Goal: Task Accomplishment & Management: Use online tool/utility

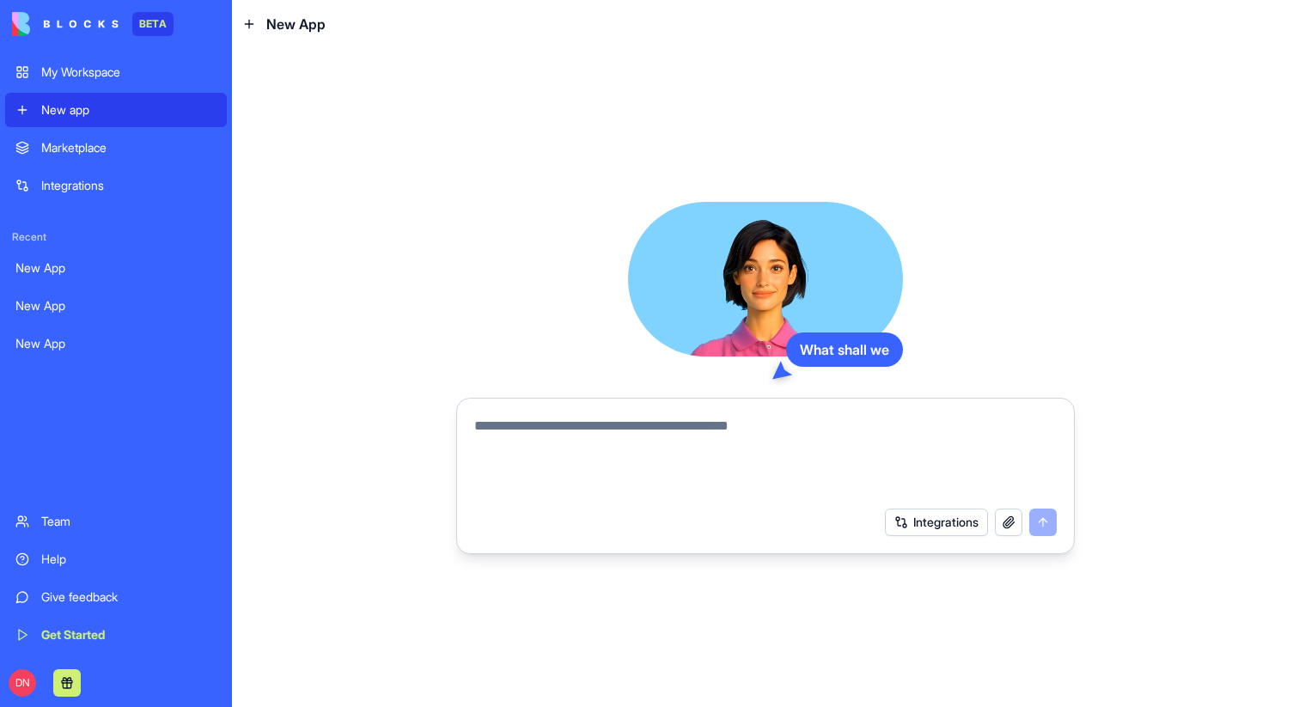
click at [640, 443] on textarea at bounding box center [765, 457] width 583 height 82
type textarea "*"
type textarea "**********"
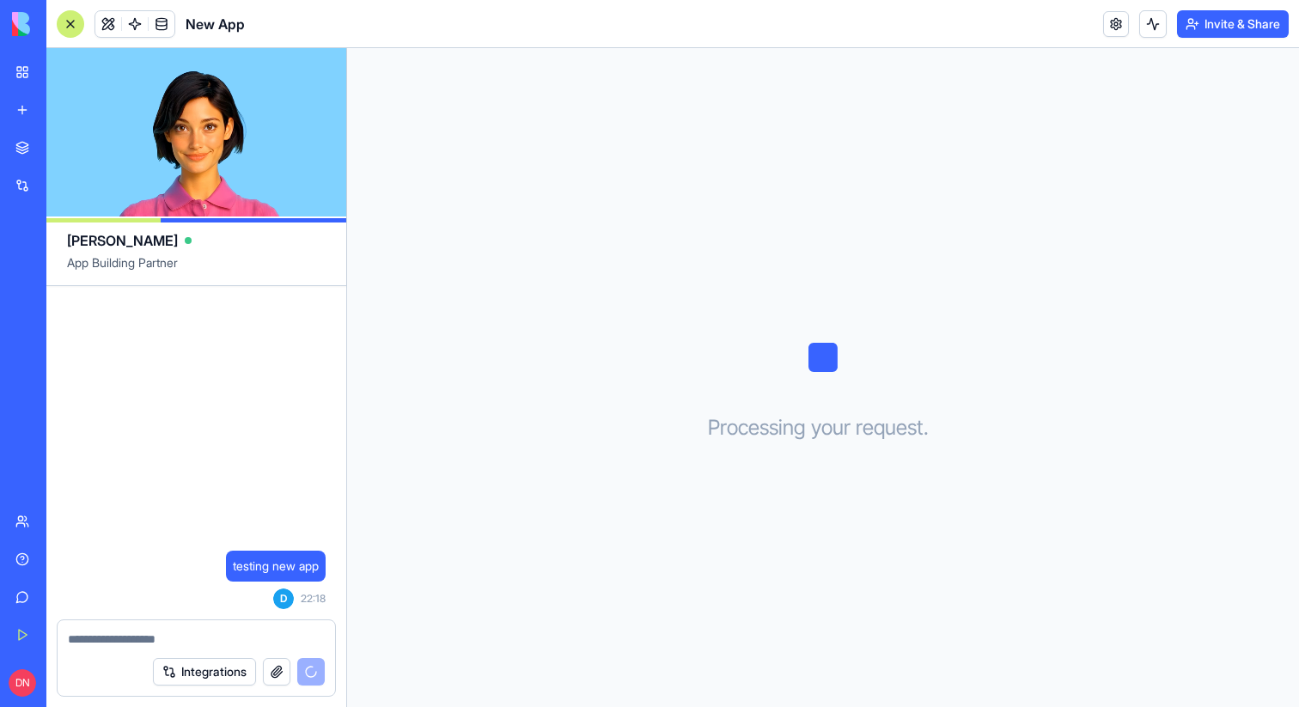
click at [15, 109] on link "New app" at bounding box center [39, 110] width 69 height 34
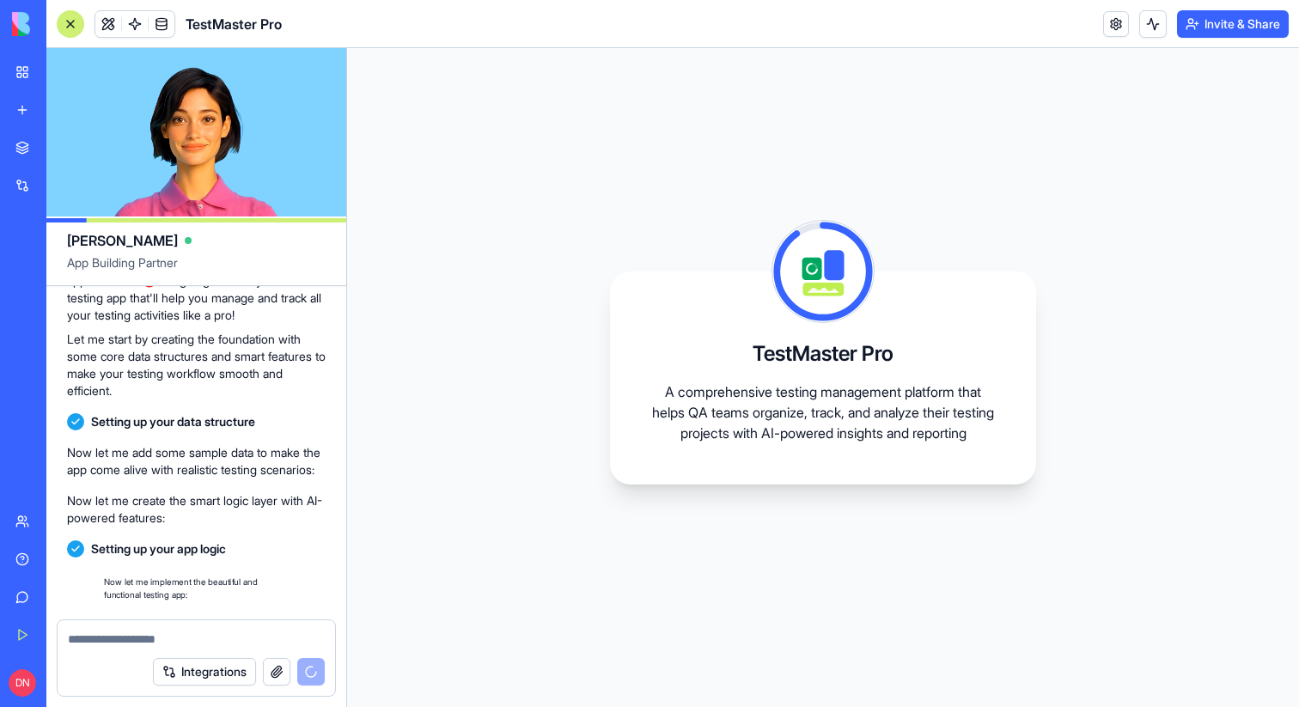
scroll to position [378, 0]
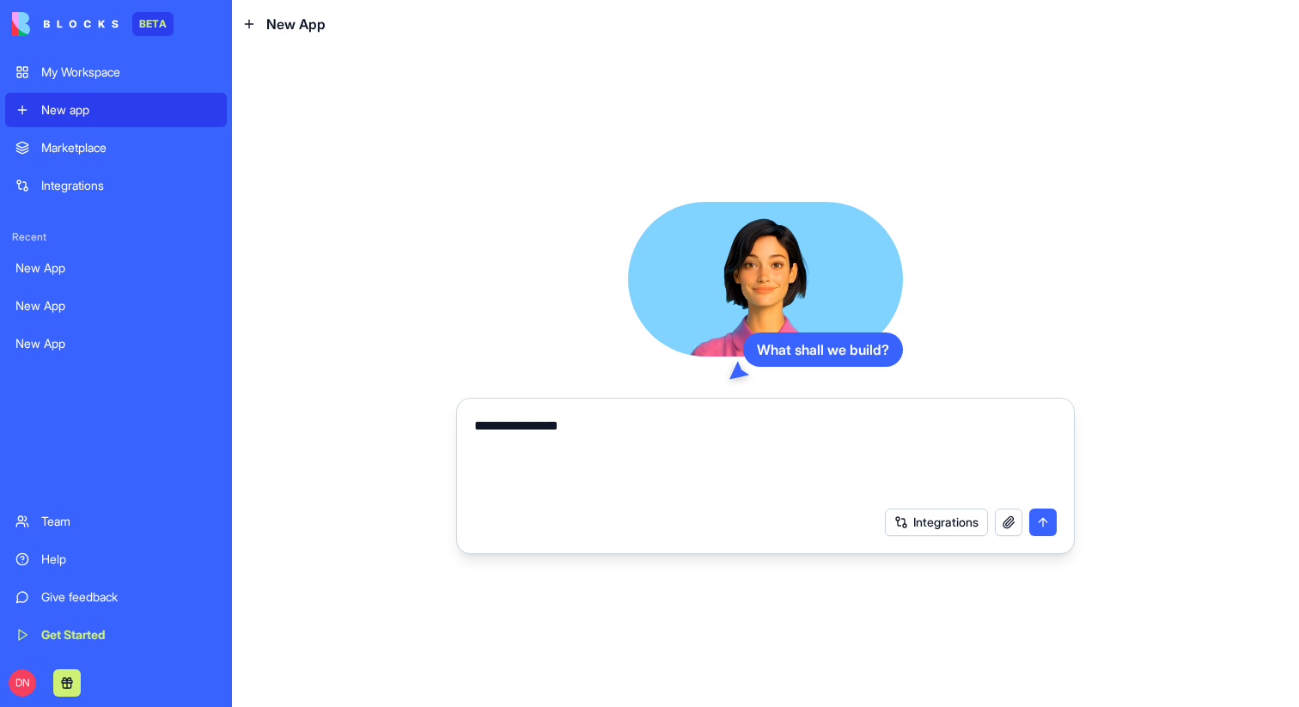
type textarea "**********"
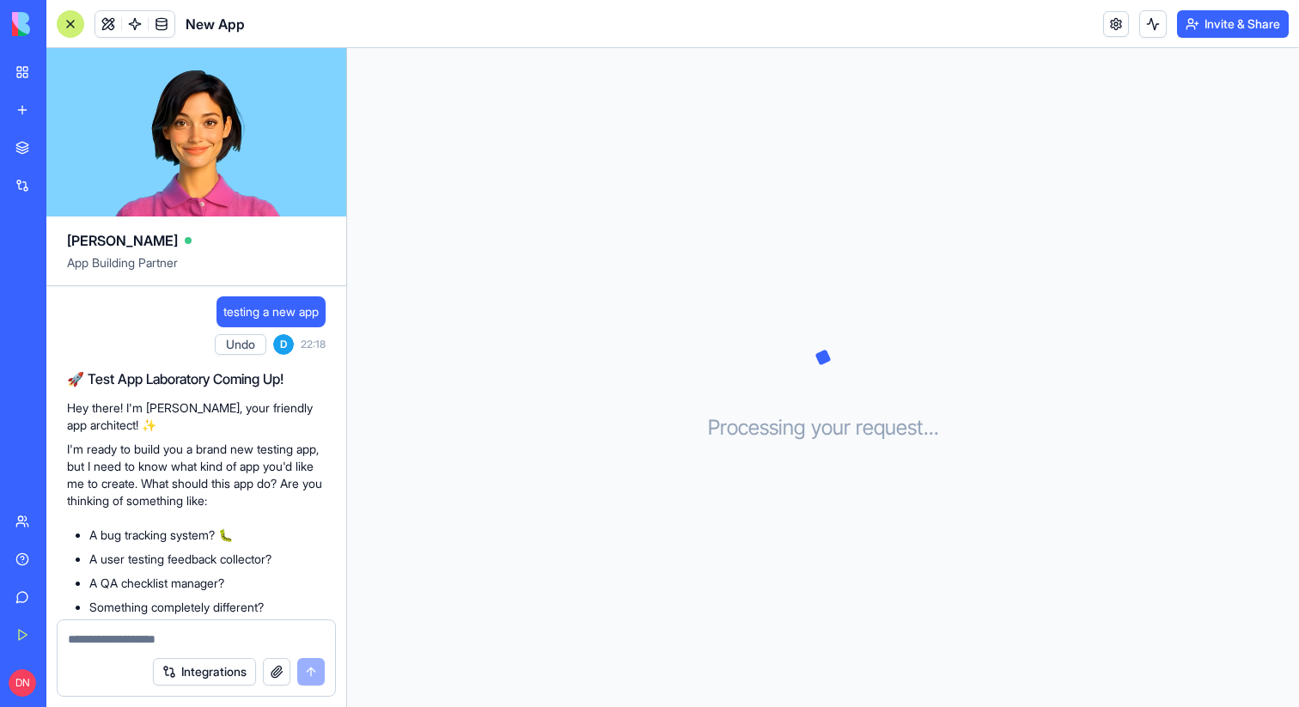
scroll to position [93, 0]
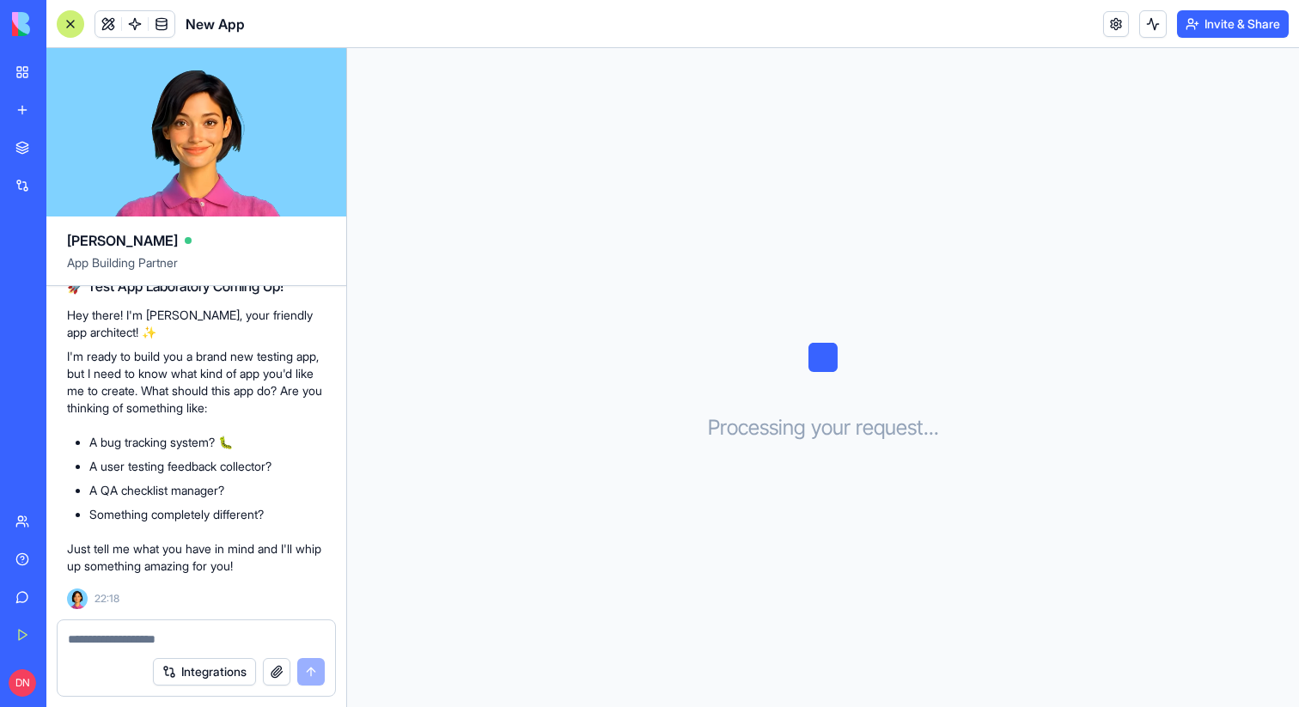
click at [20, 113] on link "New app" at bounding box center [39, 110] width 69 height 34
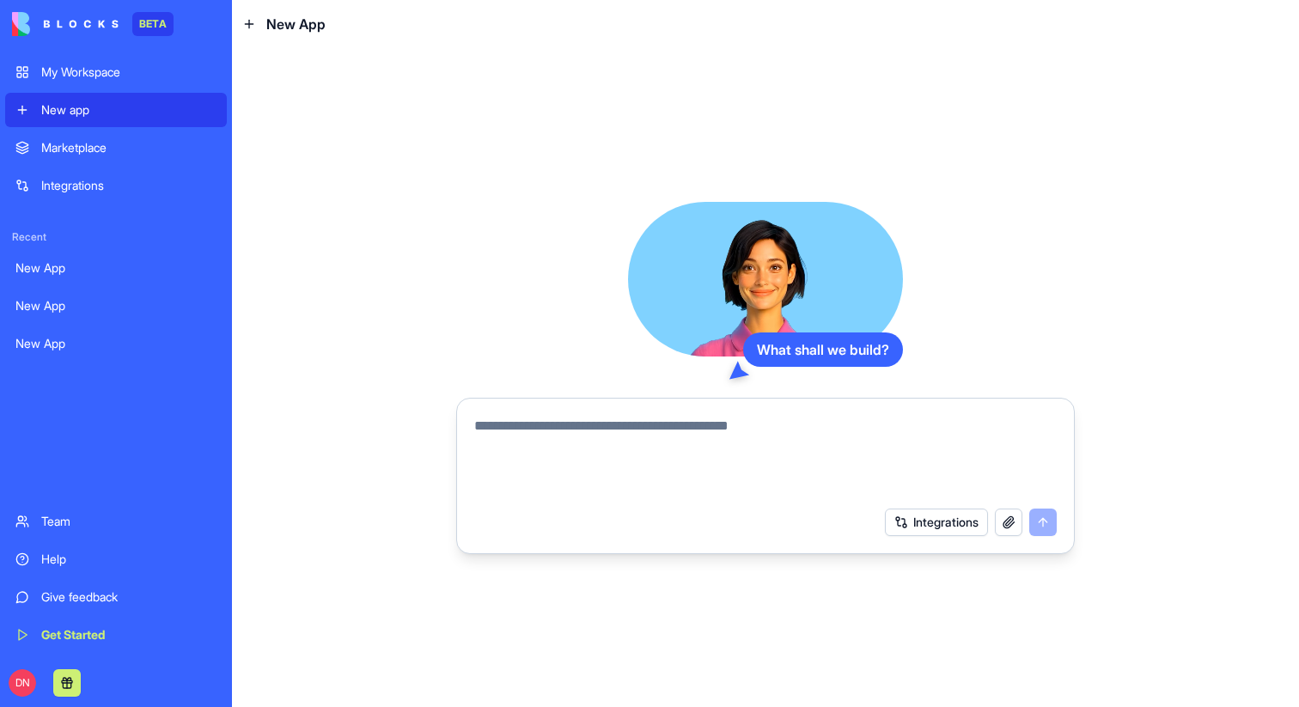
click at [81, 77] on div "My Workspace" at bounding box center [128, 72] width 175 height 17
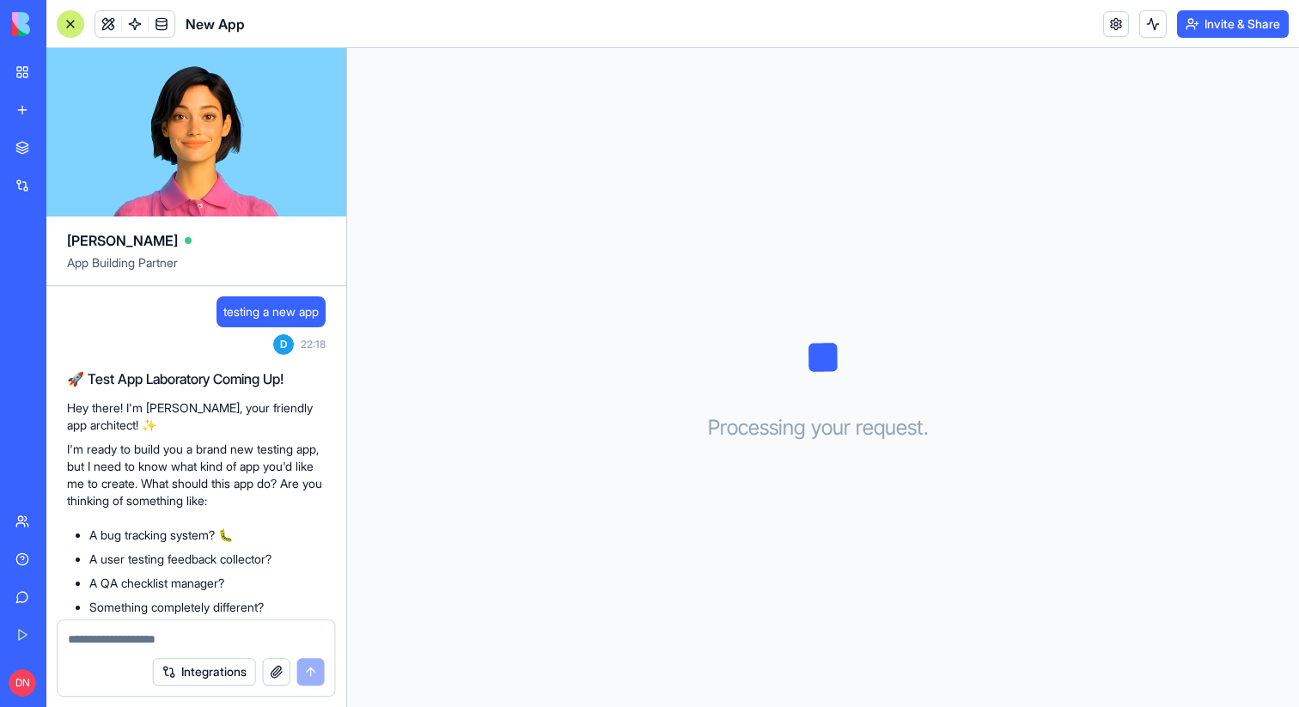
scroll to position [93, 0]
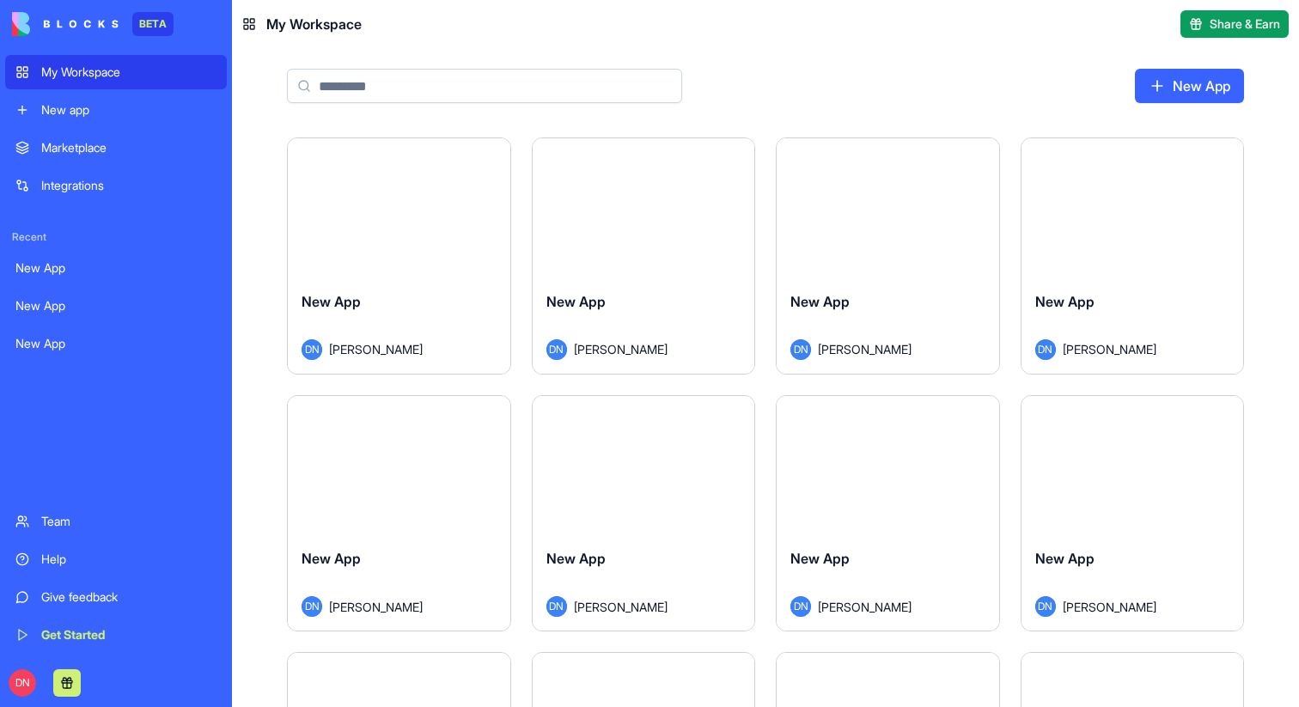
click at [662, 535] on div "New App DN Don Neumark" at bounding box center [644, 582] width 223 height 96
click at [349, 529] on div "Launch" at bounding box center [399, 465] width 223 height 139
click at [1108, 265] on div "Launch" at bounding box center [1133, 207] width 223 height 139
click at [876, 263] on div "Launch" at bounding box center [888, 207] width 223 height 139
click at [610, 256] on div "Launch" at bounding box center [644, 207] width 223 height 139
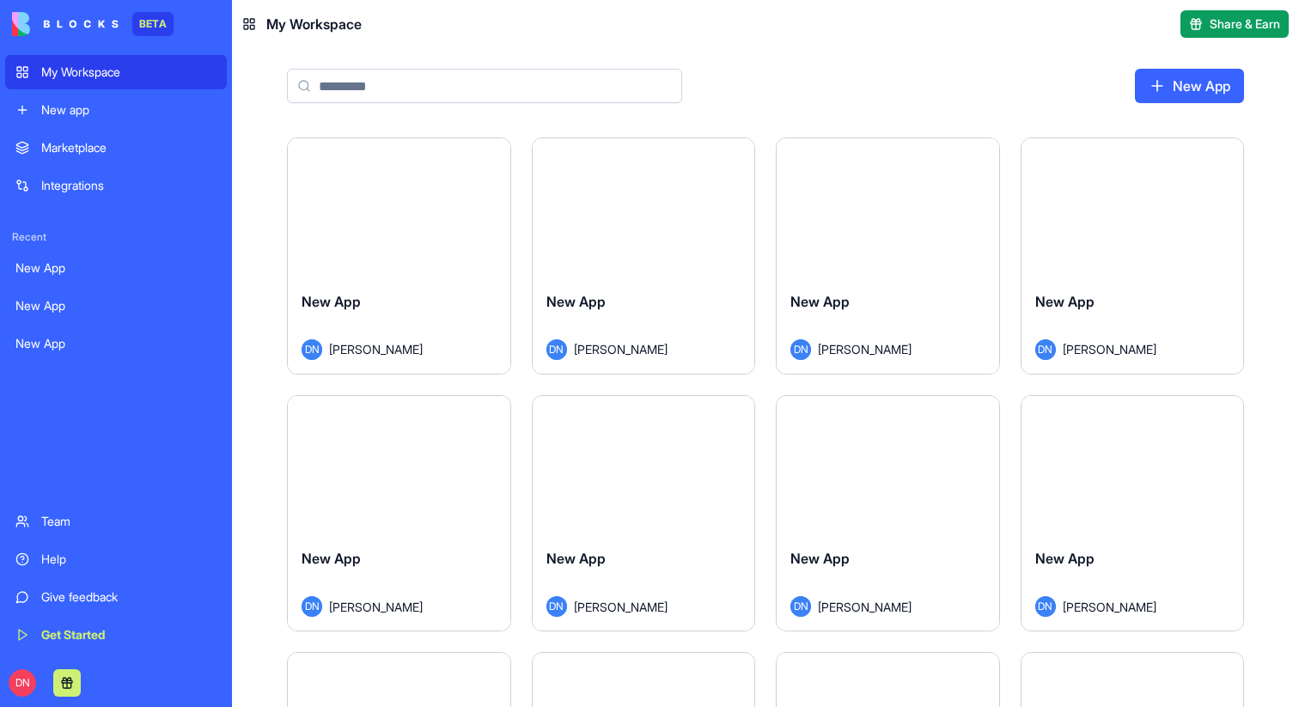
click at [345, 241] on div "Launch" at bounding box center [399, 207] width 223 height 139
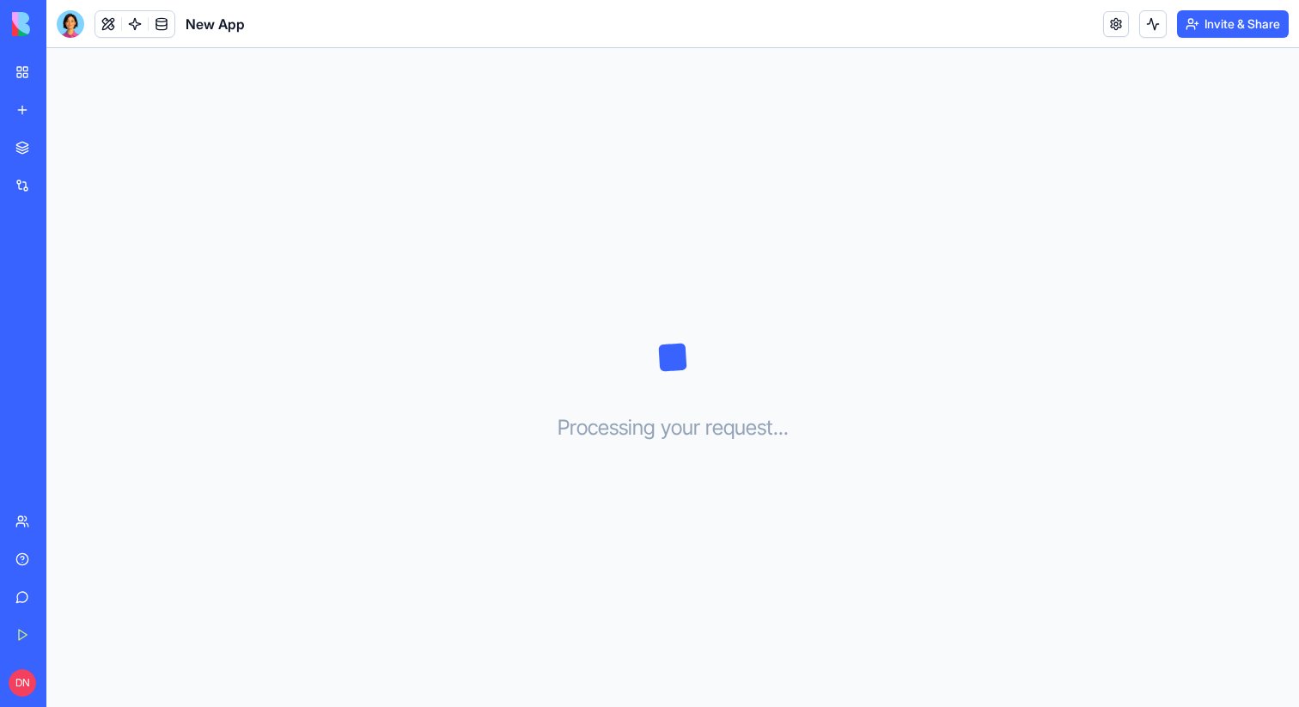
click at [76, 21] on div at bounding box center [70, 23] width 27 height 27
click at [70, 28] on div at bounding box center [70, 23] width 27 height 27
click at [83, 21] on div at bounding box center [70, 23] width 27 height 27
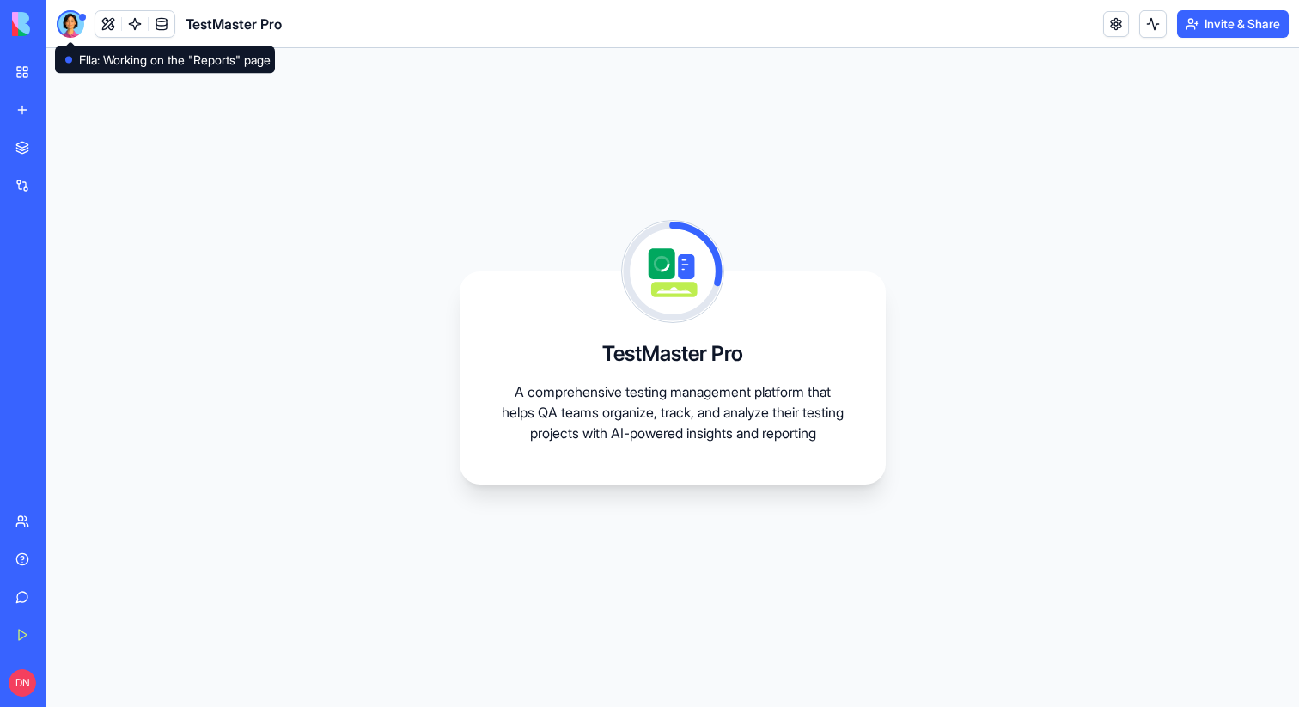
click at [69, 31] on div at bounding box center [70, 23] width 27 height 27
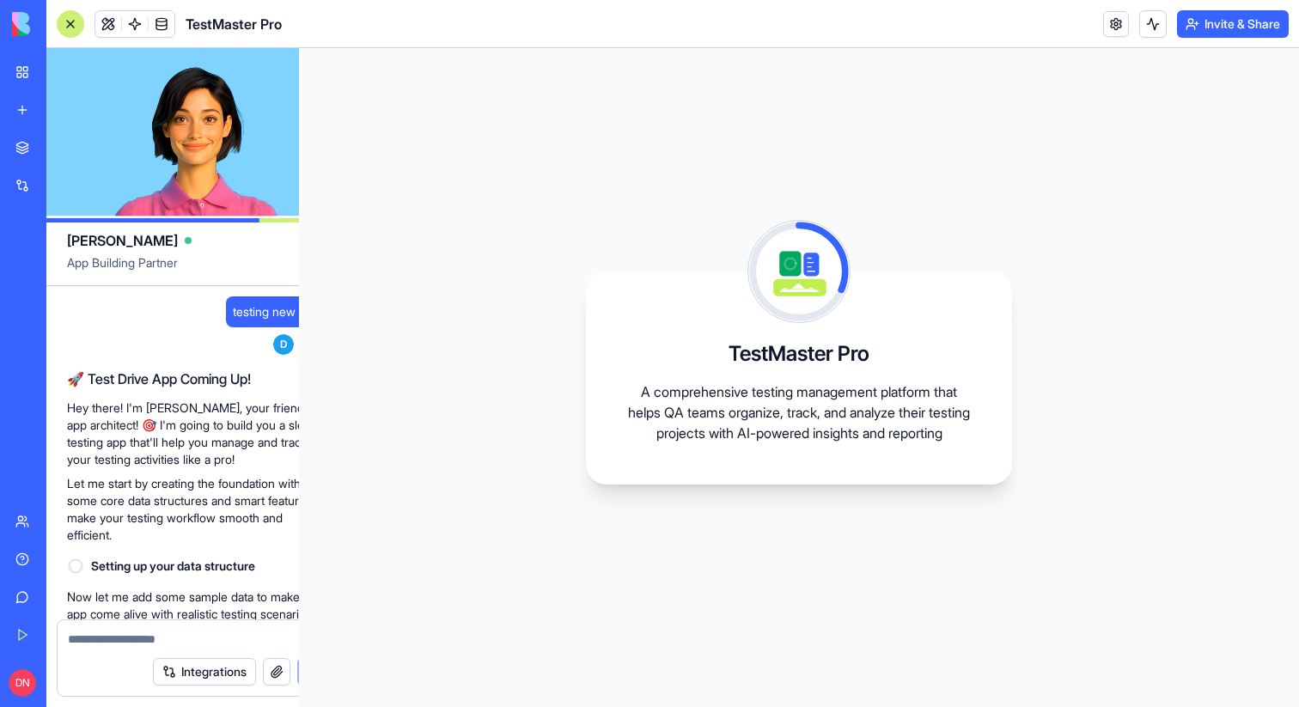
scroll to position [378, 0]
